Goal: Task Accomplishment & Management: Complete application form

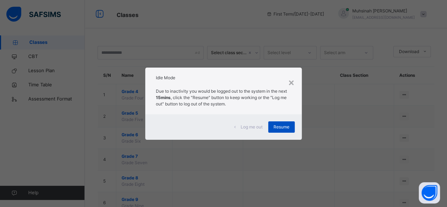
click at [281, 129] on span "Resume" at bounding box center [281, 127] width 16 height 6
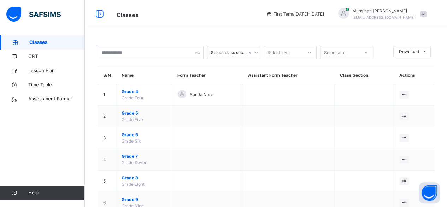
click at [0, 140] on div "Classes CBT Lesson Plan Time Table Assessment Format Help" at bounding box center [42, 117] width 85 height 178
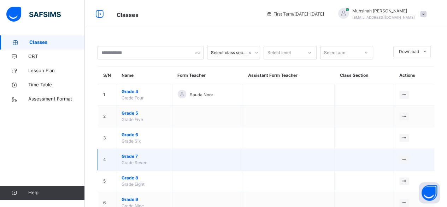
click at [134, 156] on span "Grade 7" at bounding box center [143, 156] width 45 height 6
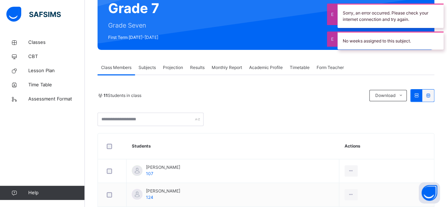
scroll to position [73, 0]
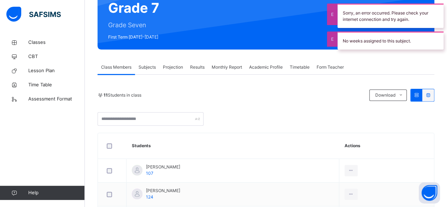
click at [176, 67] on span "Projection" at bounding box center [173, 67] width 20 height 6
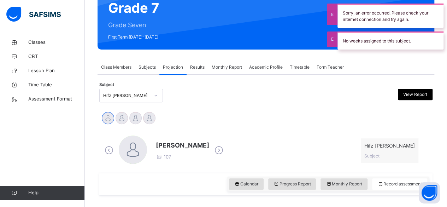
scroll to position [144, 0]
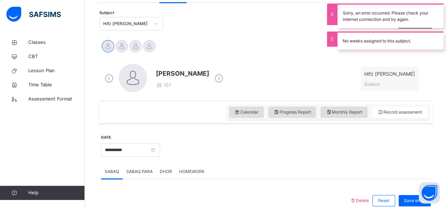
click at [213, 81] on icon at bounding box center [219, 78] width 12 height 11
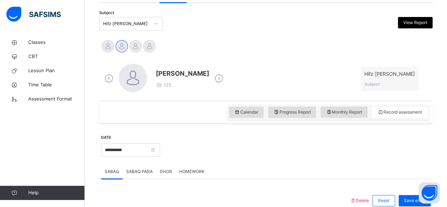
click at [225, 78] on icon at bounding box center [219, 78] width 12 height 11
click at [213, 79] on icon at bounding box center [219, 78] width 12 height 11
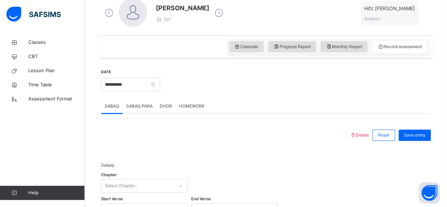
scroll to position [208, 0]
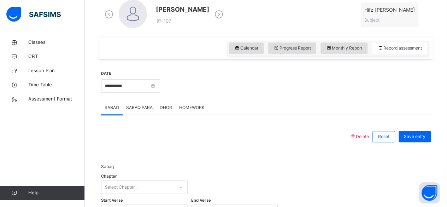
click at [213, 17] on icon at bounding box center [219, 14] width 12 height 11
click at [225, 13] on icon at bounding box center [219, 14] width 12 height 11
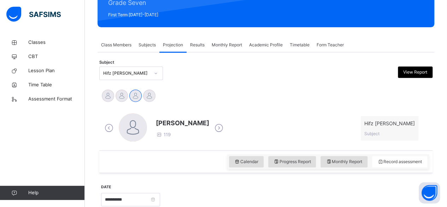
scroll to position [96, 0]
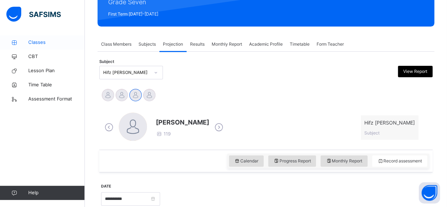
click at [45, 40] on span "Classes" at bounding box center [56, 42] width 57 height 7
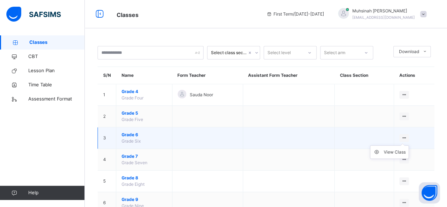
click at [407, 145] on ul "View Class" at bounding box center [389, 151] width 39 height 13
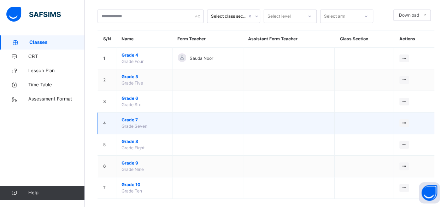
scroll to position [45, 0]
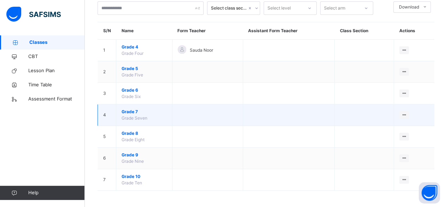
click at [132, 111] on span "Grade 7" at bounding box center [143, 111] width 45 height 6
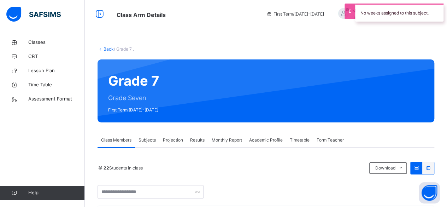
click at [171, 141] on span "Projection" at bounding box center [173, 140] width 20 height 6
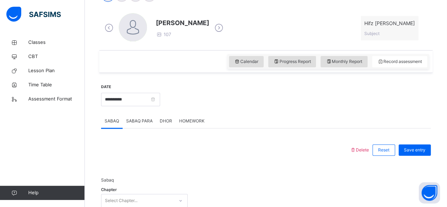
scroll to position [195, 0]
click at [213, 23] on icon at bounding box center [219, 27] width 12 height 11
click at [224, 25] on icon at bounding box center [219, 27] width 12 height 11
click at [214, 30] on icon at bounding box center [219, 27] width 12 height 11
click at [213, 30] on icon at bounding box center [219, 27] width 12 height 11
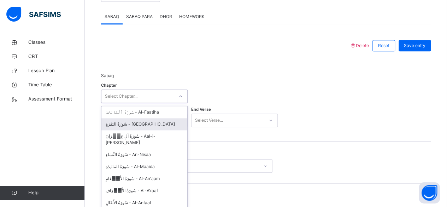
click at [160, 103] on div "option سُورَةُ البَقَرَةِ - Al-Baqara focused, 2 of 114. 114 results available.…" at bounding box center [144, 95] width 87 height 13
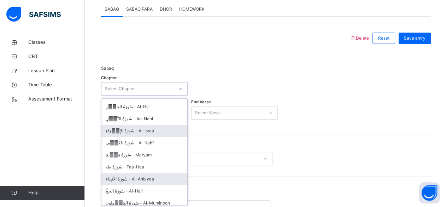
scroll to position [176, 0]
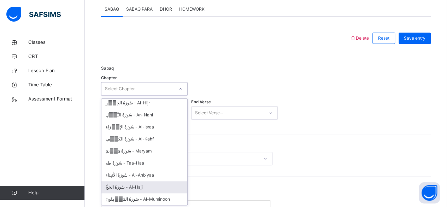
click at [144, 181] on div "سُورَةُ الحَجِّ - Al-Hajj" at bounding box center [144, 187] width 86 height 12
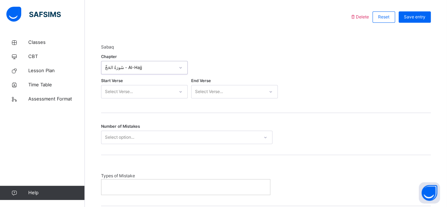
click at [140, 98] on div "Select Verse..." at bounding box center [144, 91] width 87 height 13
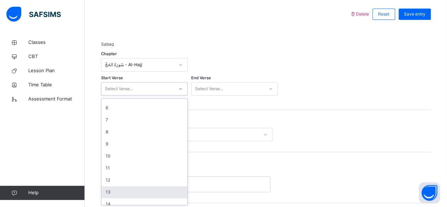
scroll to position [57, 0]
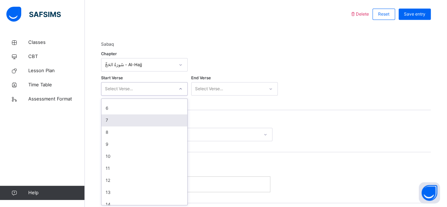
click at [309, 73] on div "Sabaq Chapter سُورَةُ الحَجِّ - Al-Hajj Start Verse option 7 focused, 7 of 78. …" at bounding box center [266, 70] width 330 height 58
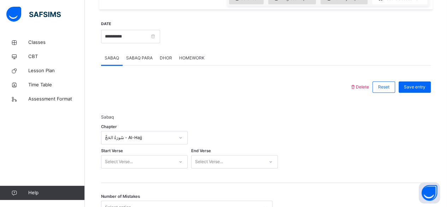
scroll to position [255, 0]
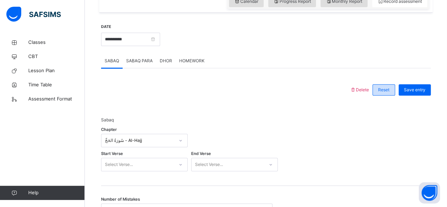
click at [389, 88] on span "Reset" at bounding box center [383, 90] width 11 height 6
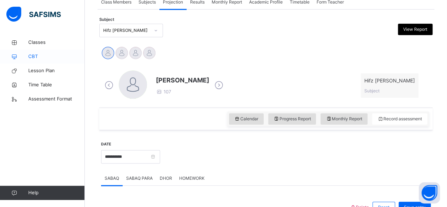
scroll to position [136, 0]
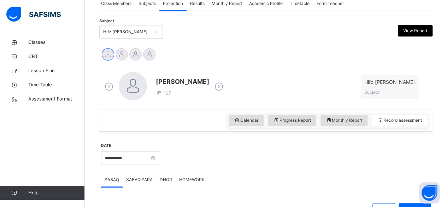
click at [120, 32] on div "Hifz [PERSON_NAME]" at bounding box center [126, 32] width 47 height 6
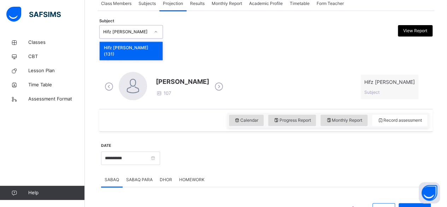
click at [196, 38] on div "Subject option Hifz Jeem (131) focused, 1 of 1. 1 result available. Use Up and …" at bounding box center [265, 32] width 333 height 20
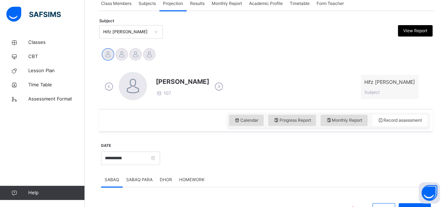
click at [213, 86] on icon at bounding box center [219, 86] width 12 height 11
click at [221, 85] on icon at bounding box center [219, 86] width 12 height 11
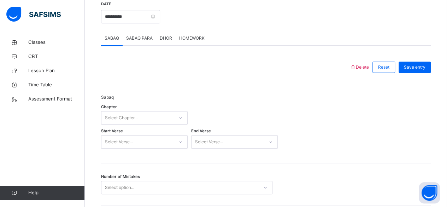
scroll to position [277, 0]
click at [179, 116] on div "Select Chapter..." at bounding box center [144, 118] width 87 height 13
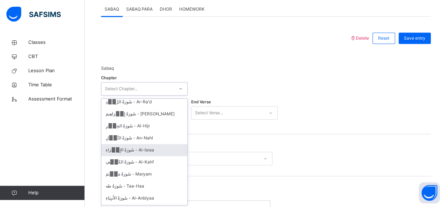
scroll to position [157, 0]
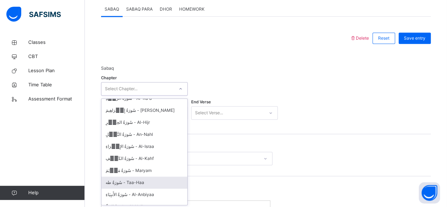
click at [140, 176] on div "سُورَةُ طه - Taa-Haa" at bounding box center [144, 182] width 86 height 12
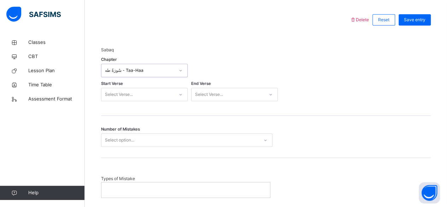
click at [147, 101] on div "Select Verse..." at bounding box center [144, 94] width 87 height 13
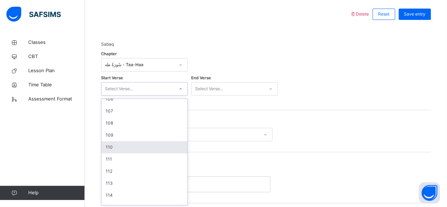
scroll to position [1270, 0]
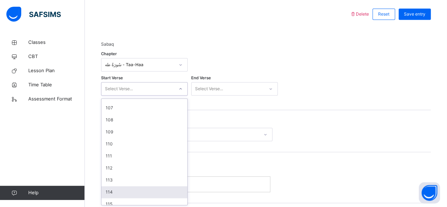
click at [132, 190] on div "114" at bounding box center [144, 192] width 86 height 12
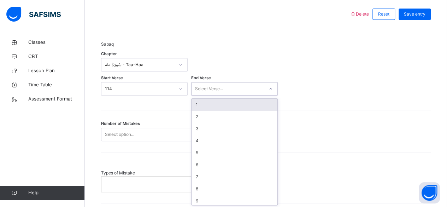
click at [218, 87] on div "Select Verse..." at bounding box center [209, 88] width 28 height 13
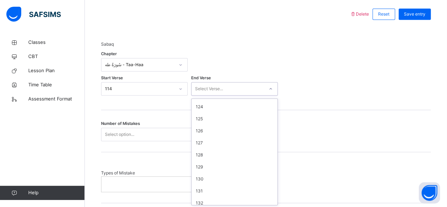
scroll to position [1515, 0]
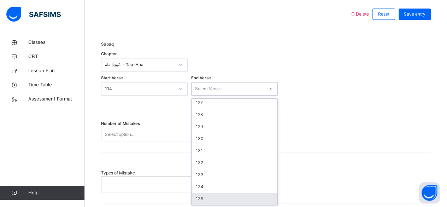
click at [206, 195] on div "135" at bounding box center [234, 198] width 86 height 12
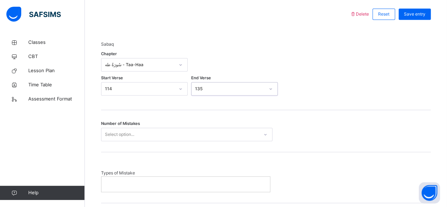
click at [148, 138] on div "Select option..." at bounding box center [179, 134] width 157 height 11
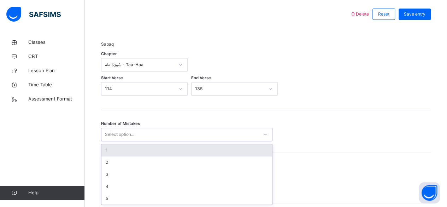
click at [179, 128] on div "Select option..." at bounding box center [186, 134] width 171 height 13
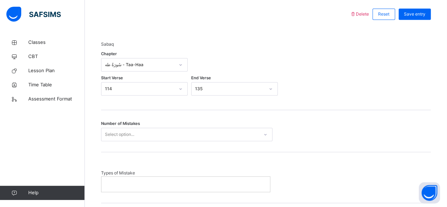
click at [300, 131] on div "Number of Mistakes Select option..." at bounding box center [266, 134] width 330 height 13
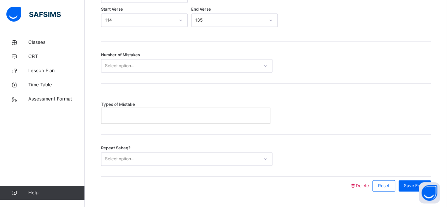
scroll to position [401, 0]
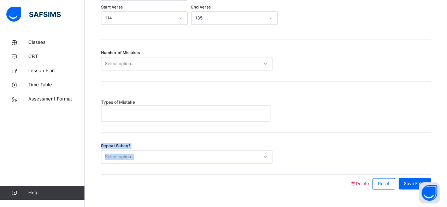
drag, startPoint x: 288, startPoint y: 149, endPoint x: 298, endPoint y: 126, distance: 25.8
click at [298, 126] on div "Delete Reset Save entry Sabaq Chapter سُورَةُ طه - Taa-Haa Start Verse 114 End …" at bounding box center [266, 63] width 330 height 258
click at [264, 147] on div "Repeat Sabaq? Select option..." at bounding box center [266, 153] width 330 height 42
click at [261, 155] on div at bounding box center [265, 156] width 12 height 11
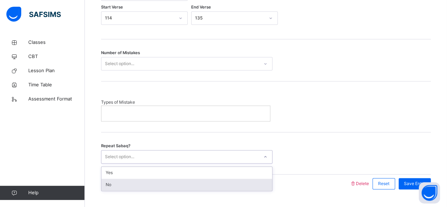
click at [172, 181] on div "No" at bounding box center [186, 184] width 171 height 12
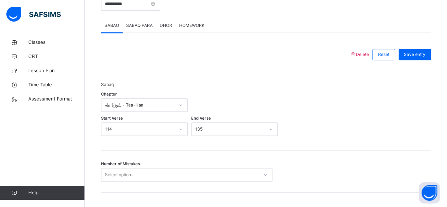
scroll to position [290, 0]
click at [134, 25] on span "SABAQ PARA" at bounding box center [139, 25] width 26 height 6
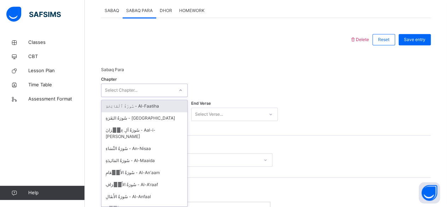
click at [163, 97] on div "option سُورَةُ ٱلْفَاتِحَةِ - Al-Faatiha focused, 1 of 114. 114 results availab…" at bounding box center [144, 89] width 87 height 13
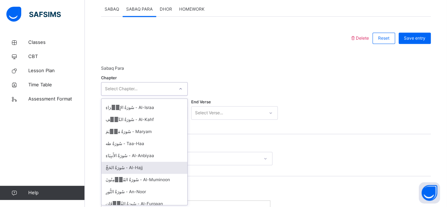
scroll to position [187, 0]
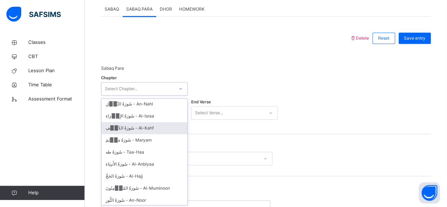
click at [148, 122] on div "سُورَةُ الكَهۡفِ - Al-Kahf" at bounding box center [144, 128] width 86 height 12
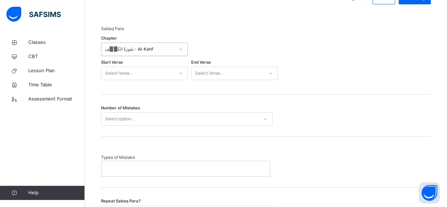
scroll to position [343, 0]
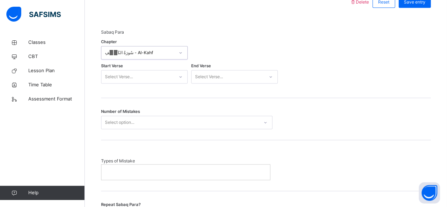
click at [162, 76] on div "Select Verse..." at bounding box center [137, 76] width 72 height 11
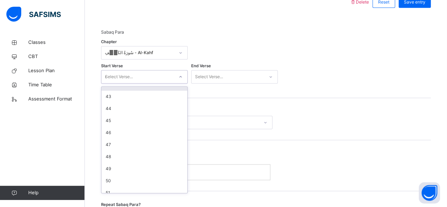
scroll to position [0, 0]
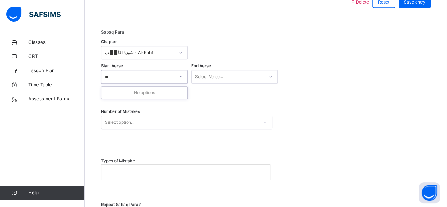
type input "*"
type input "**"
click at [226, 76] on div "Select Verse..." at bounding box center [227, 76] width 72 height 11
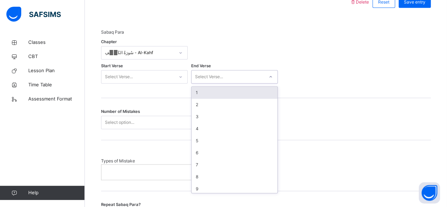
click at [155, 76] on div "Select Verse..." at bounding box center [137, 76] width 72 height 11
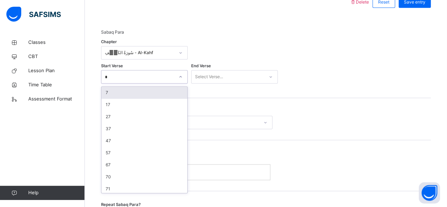
type input "**"
click at [152, 91] on div "75" at bounding box center [144, 93] width 86 height 12
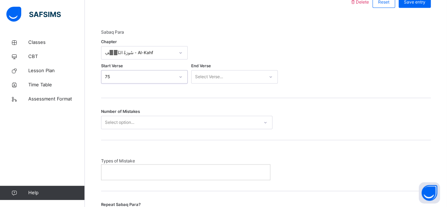
click at [205, 78] on div "Select Verse..." at bounding box center [209, 76] width 28 height 13
click at [321, 96] on div "Sabaq Para Chapter سُورَةُ الكَهۡفِ - Al-Kahf Start Verse 75 End Verse Select V…" at bounding box center [266, 54] width 330 height 87
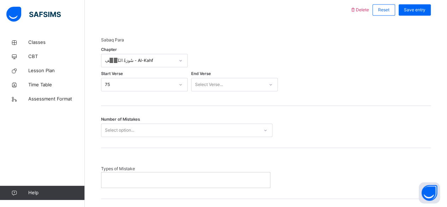
scroll to position [333, 0]
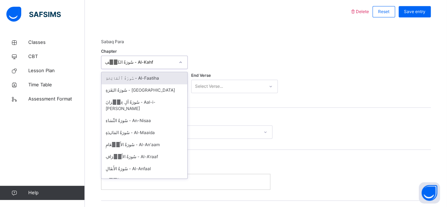
click at [182, 59] on div at bounding box center [180, 62] width 12 height 11
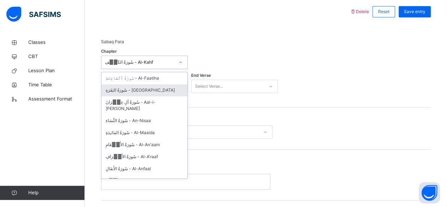
click at [225, 52] on div at bounding box center [234, 62] width 87 height 20
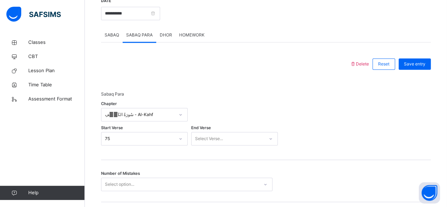
scroll to position [280, 0]
click at [182, 35] on span "HOMEWORK" at bounding box center [191, 35] width 25 height 6
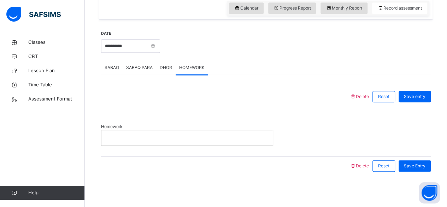
scroll to position [247, 0]
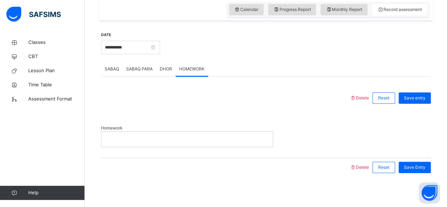
click at [141, 134] on div at bounding box center [186, 138] width 171 height 15
click at [411, 101] on div "Save entry" at bounding box center [414, 97] width 32 height 11
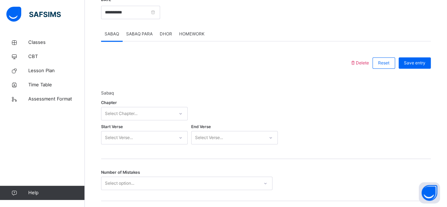
scroll to position [280, 0]
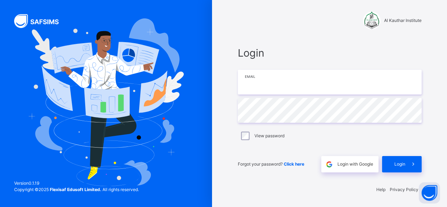
scroll to position [2, 0]
